Goal: Information Seeking & Learning: Learn about a topic

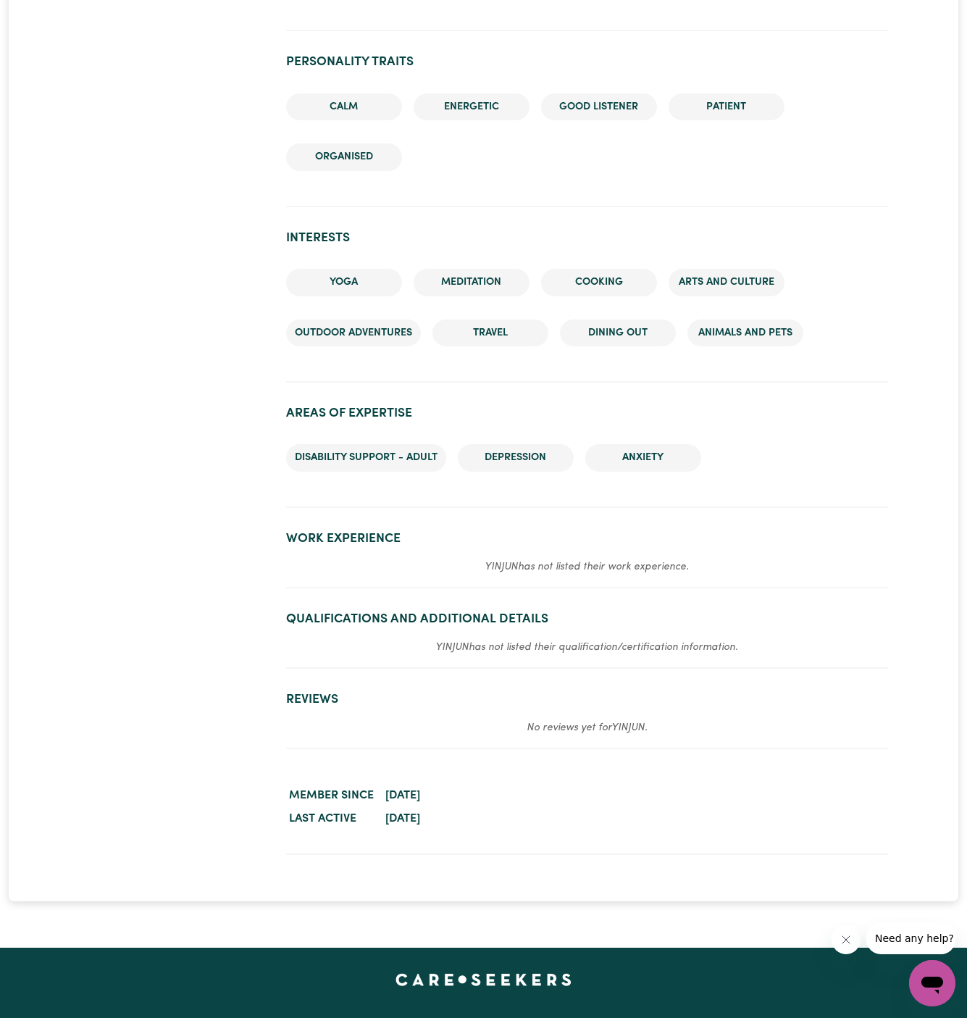
scroll to position [1691, 0]
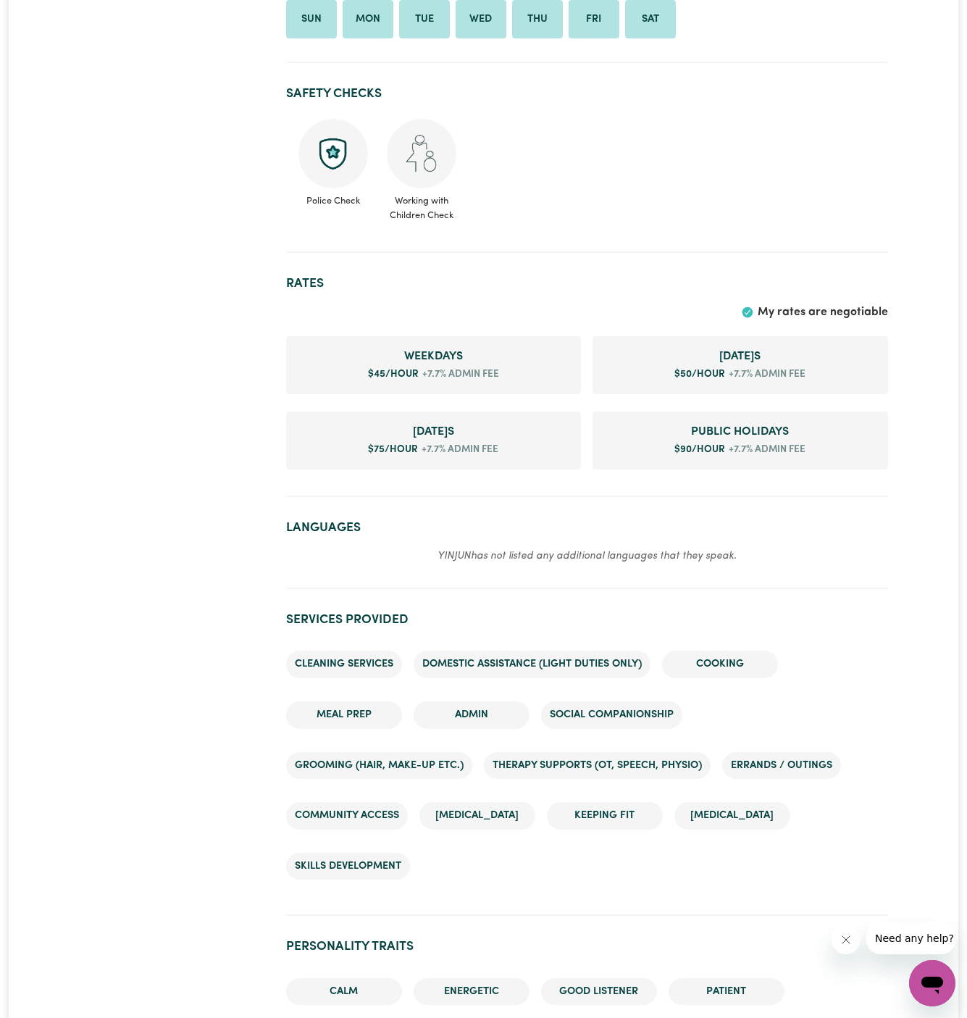
scroll to position [541, 0]
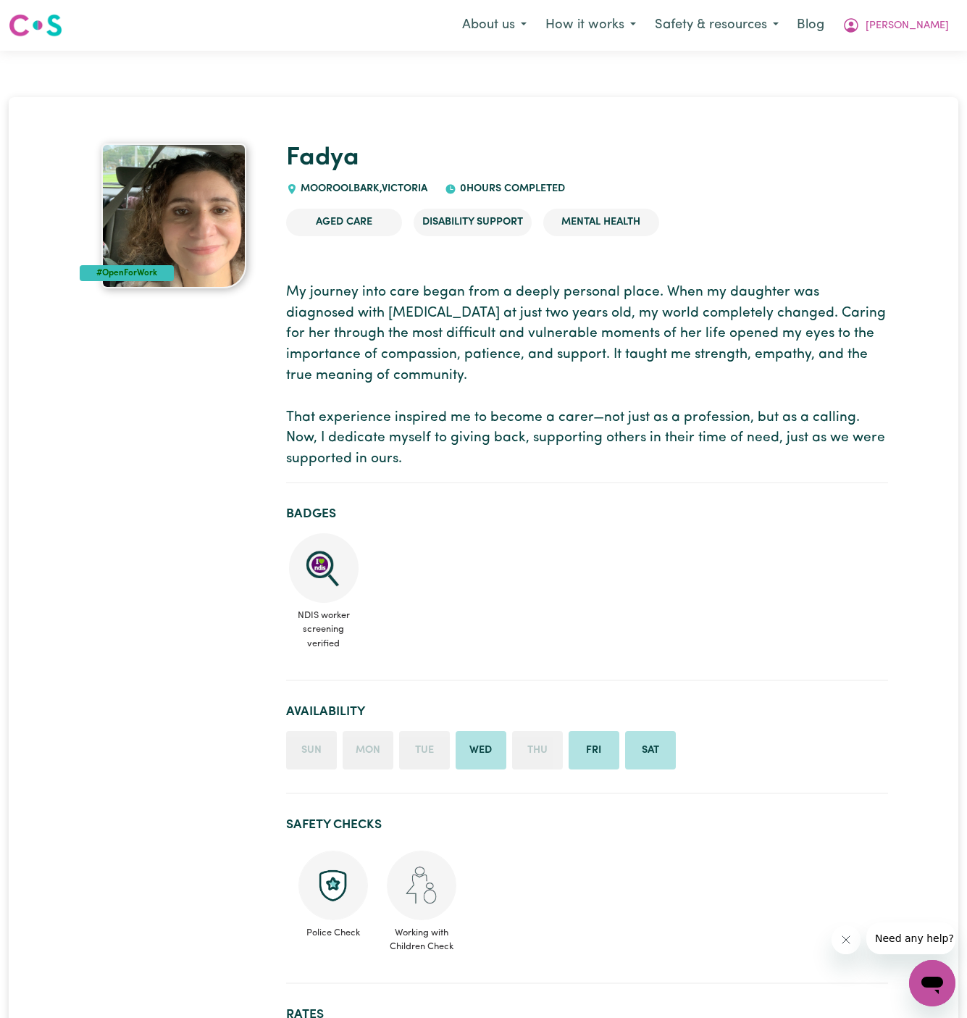
click at [759, 577] on ul "NDIS worker screening verified" at bounding box center [587, 594] width 602 height 123
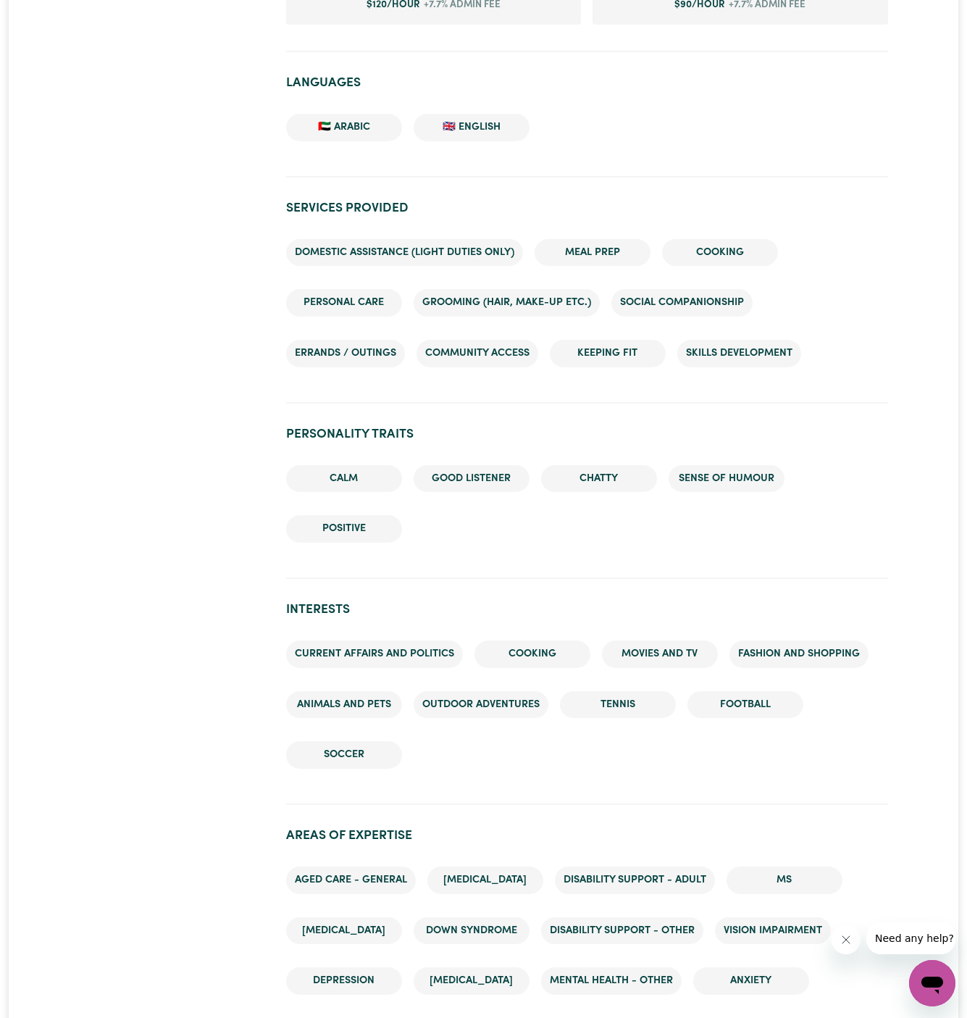
scroll to position [1148, 0]
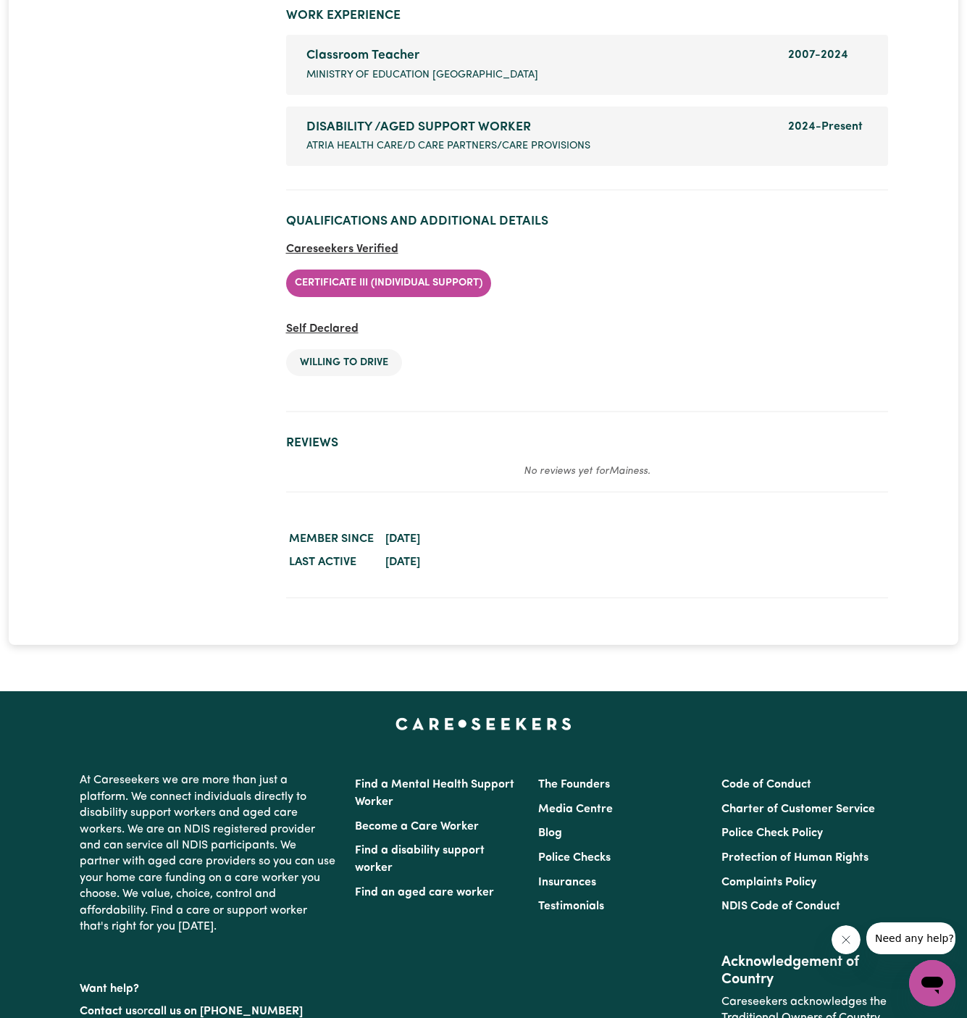
scroll to position [2392, 0]
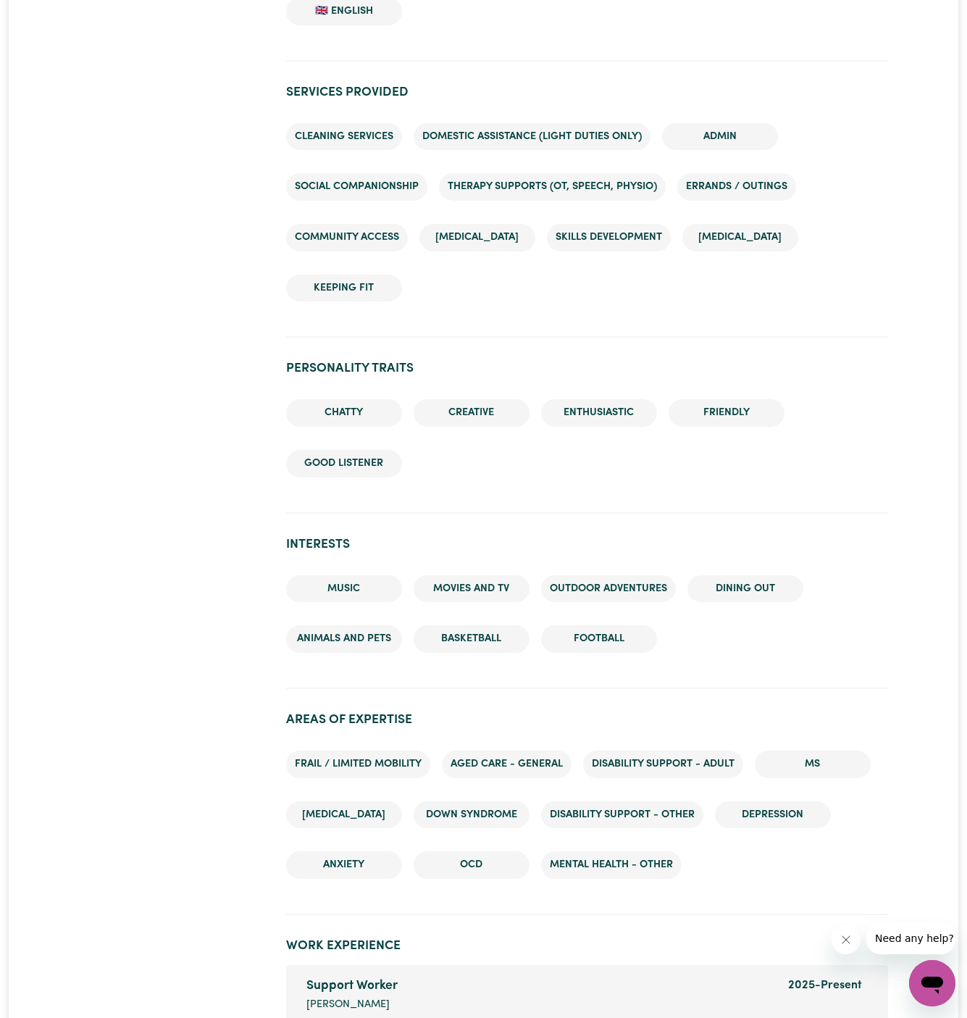
scroll to position [1346, 0]
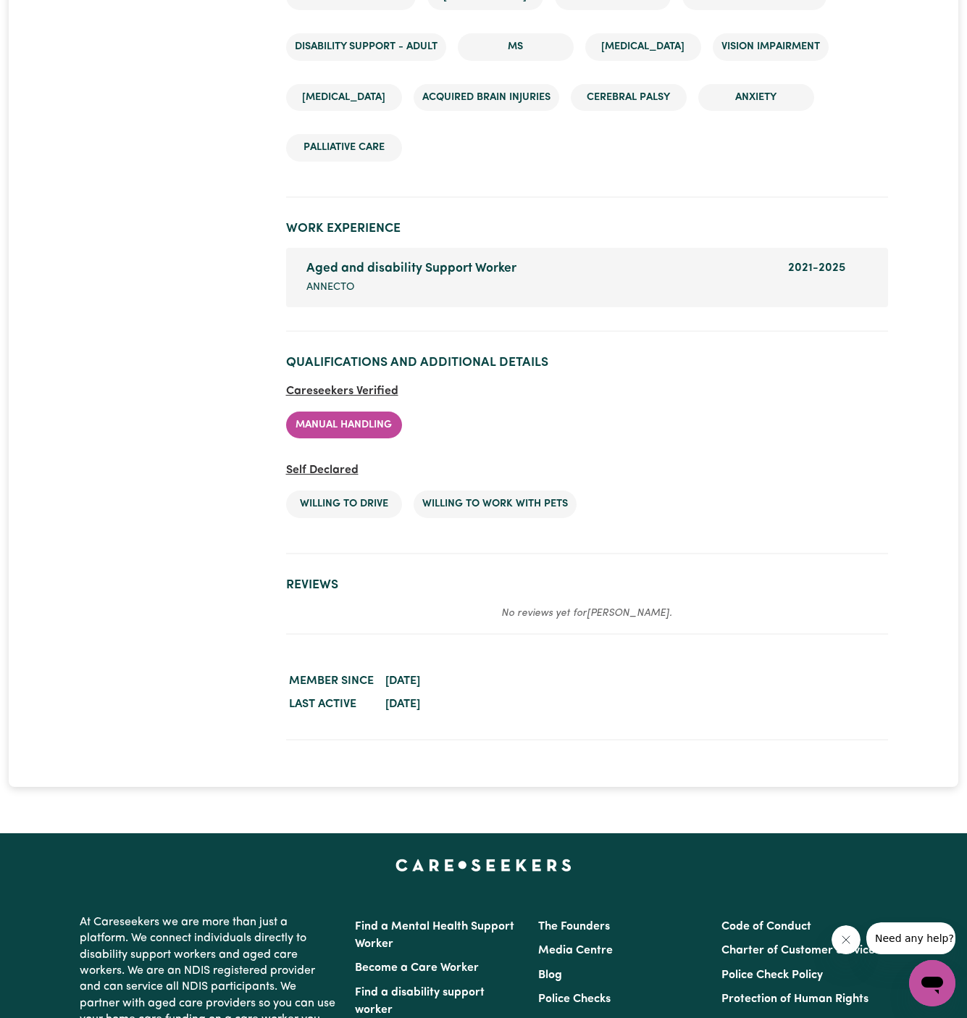
scroll to position [1996, 0]
